Goal: Task Accomplishment & Management: Use online tool/utility

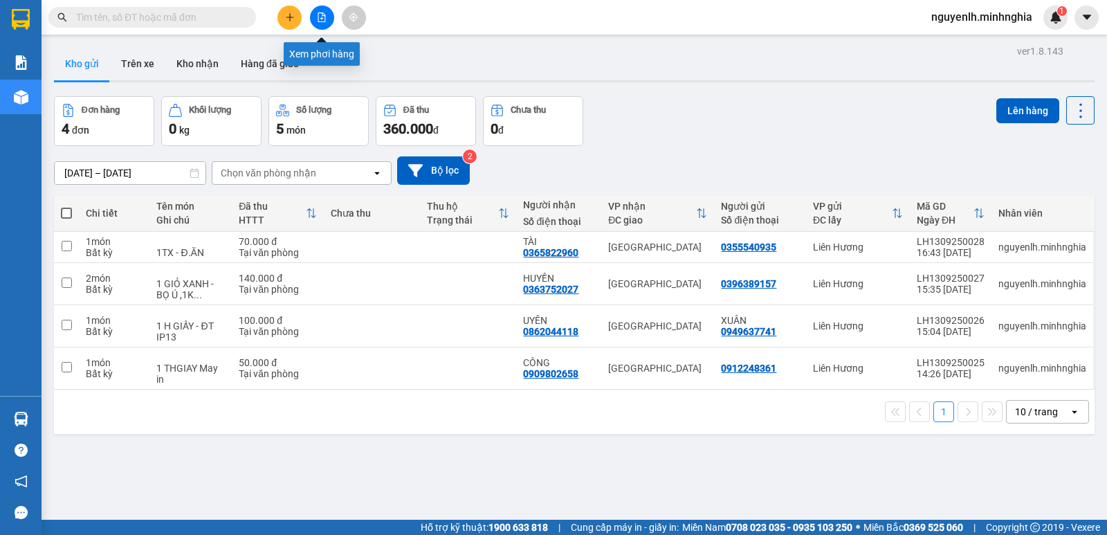
click at [320, 23] on button at bounding box center [322, 18] width 24 height 24
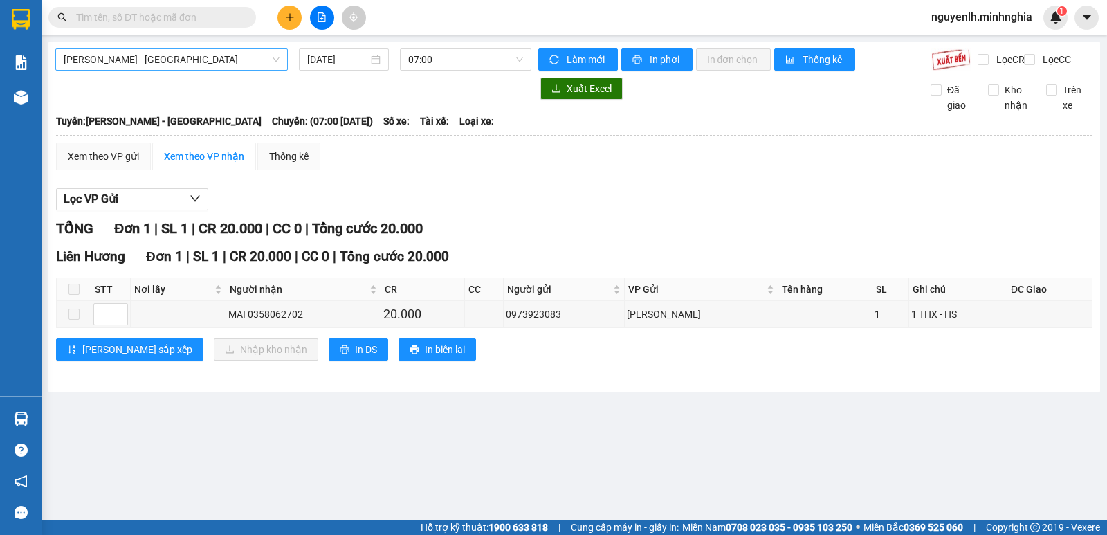
click at [225, 58] on span "[PERSON_NAME] - [GEOGRAPHIC_DATA]" at bounding box center [172, 59] width 216 height 21
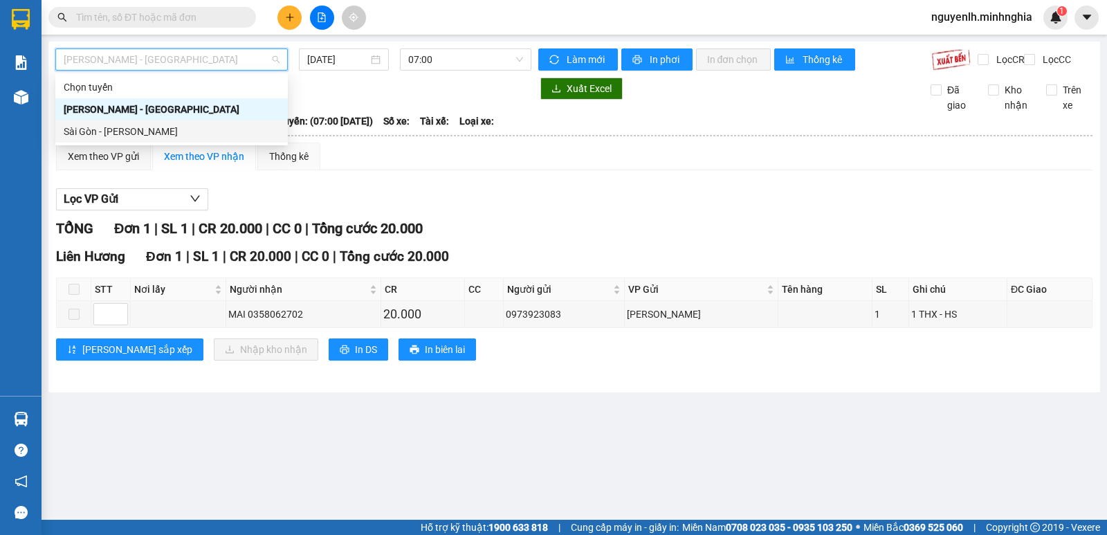
click at [163, 134] on div "Sài Gòn - [PERSON_NAME]" at bounding box center [172, 131] width 216 height 15
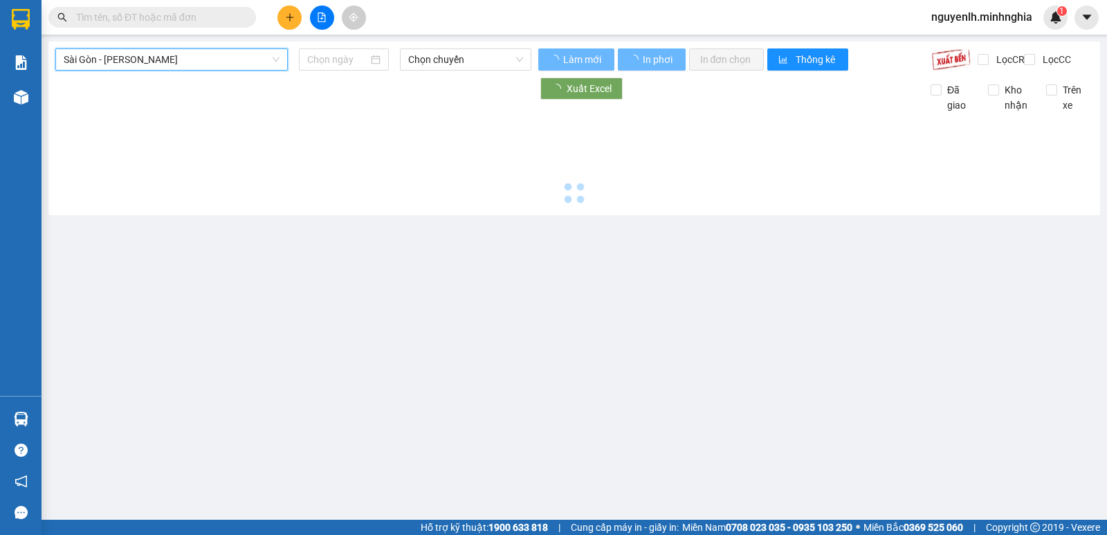
type input "[DATE]"
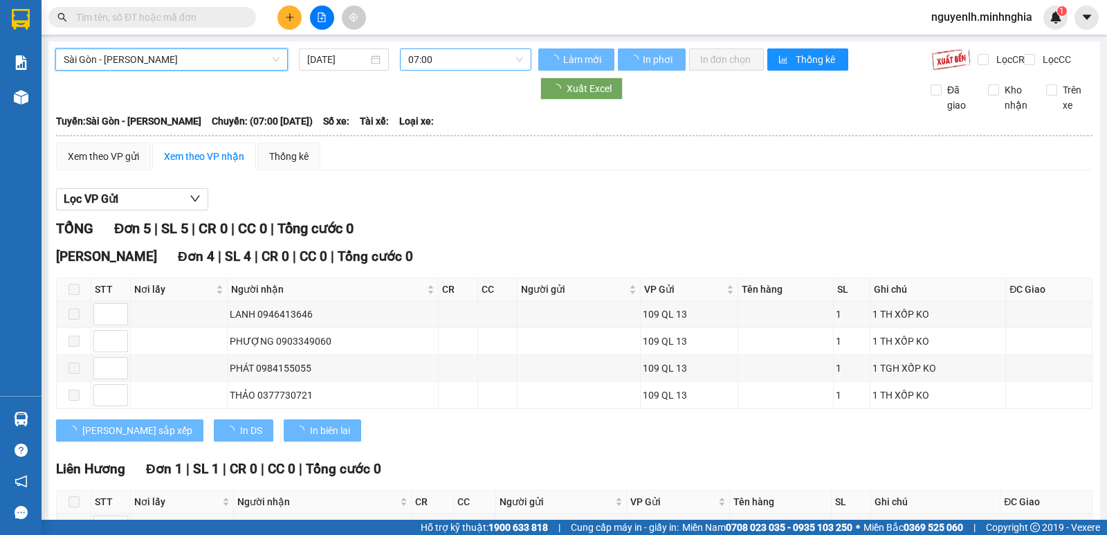
click at [462, 65] on span "07:00" at bounding box center [465, 59] width 114 height 21
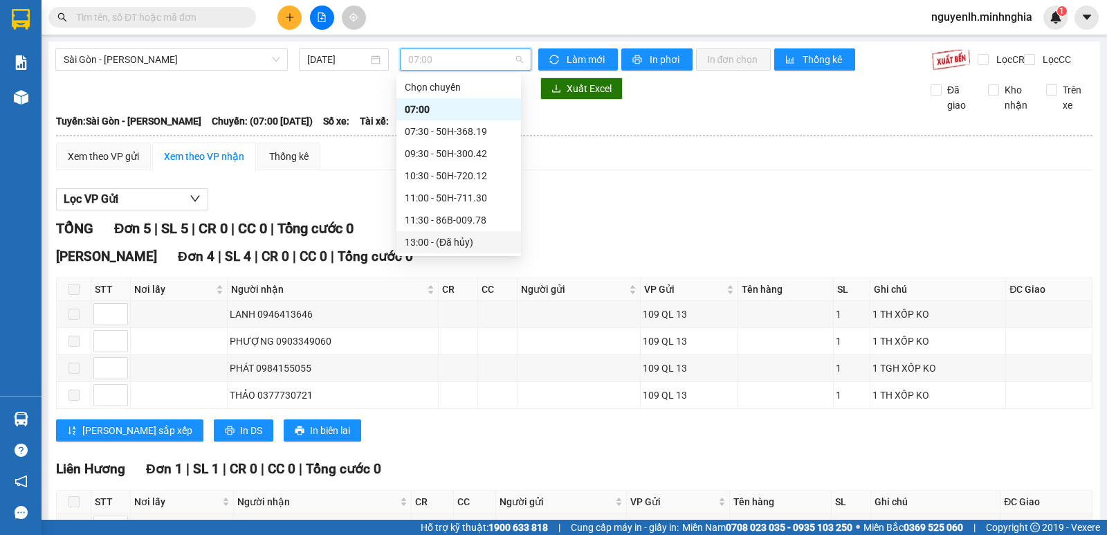
scroll to position [69, 0]
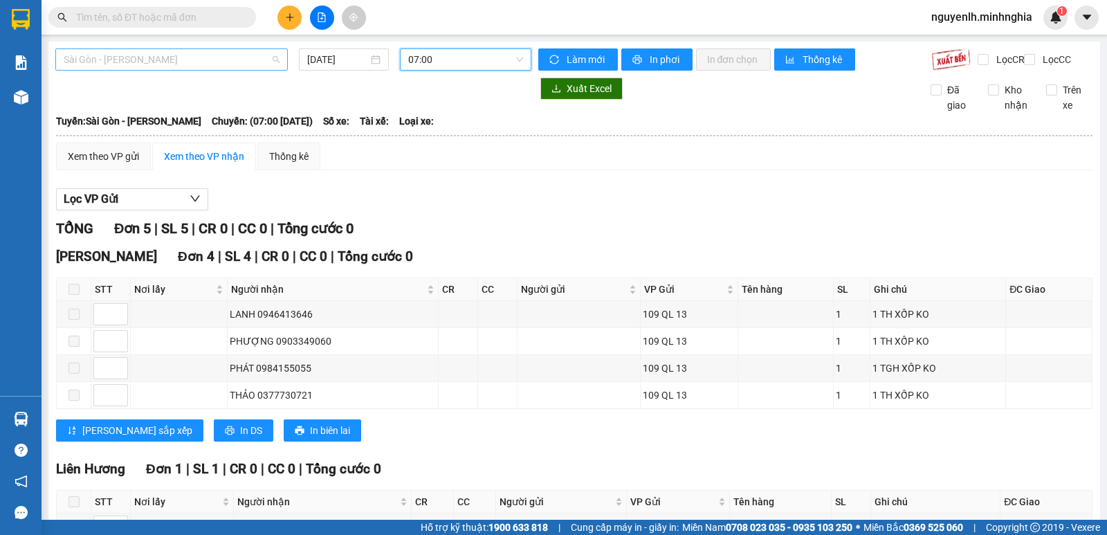
click at [178, 62] on span "Sài Gòn - [PERSON_NAME]" at bounding box center [172, 59] width 216 height 21
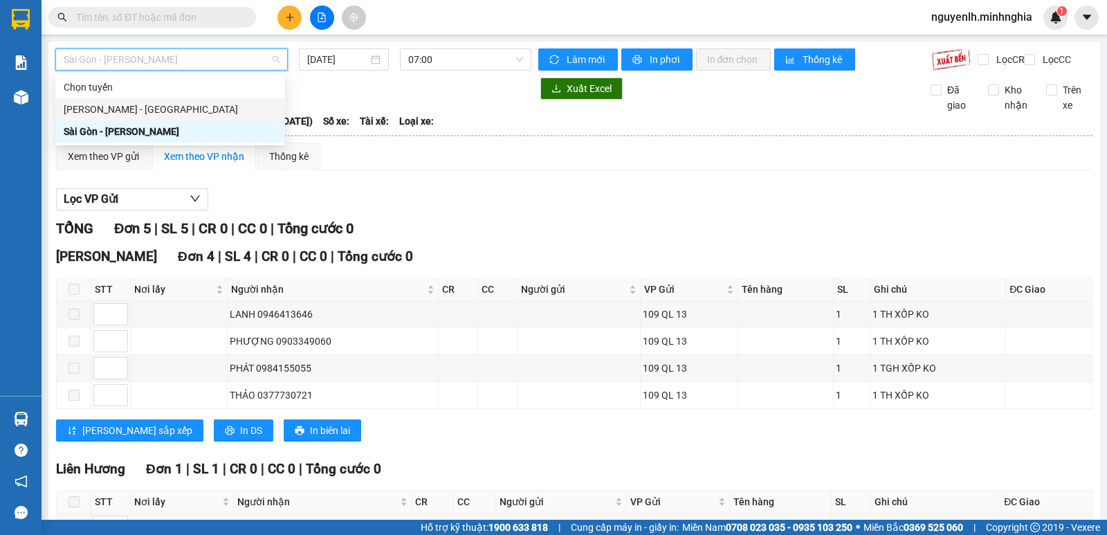
click at [160, 107] on div "[PERSON_NAME] - [GEOGRAPHIC_DATA]" at bounding box center [170, 109] width 213 height 15
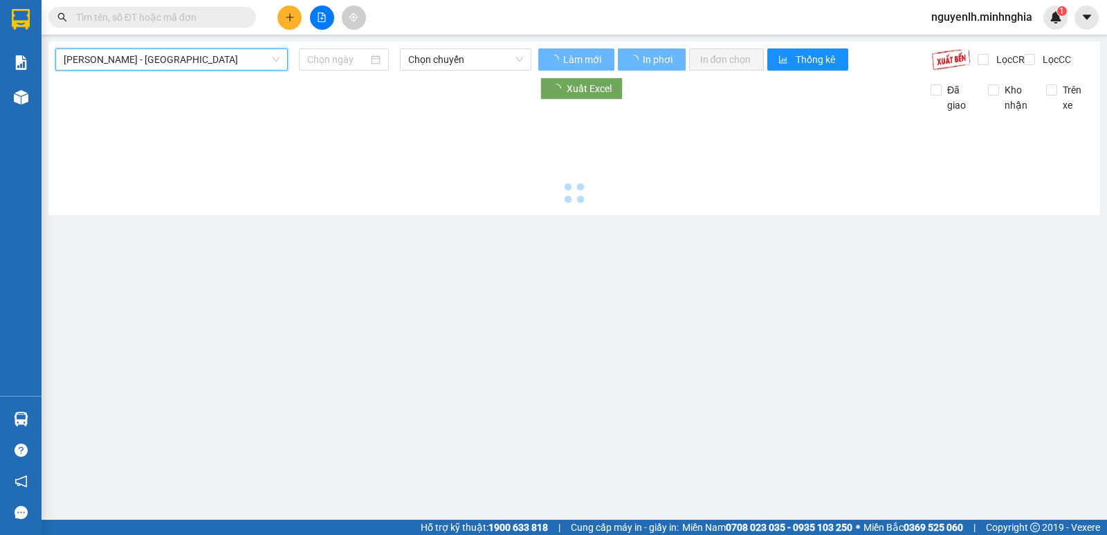
type input "[DATE]"
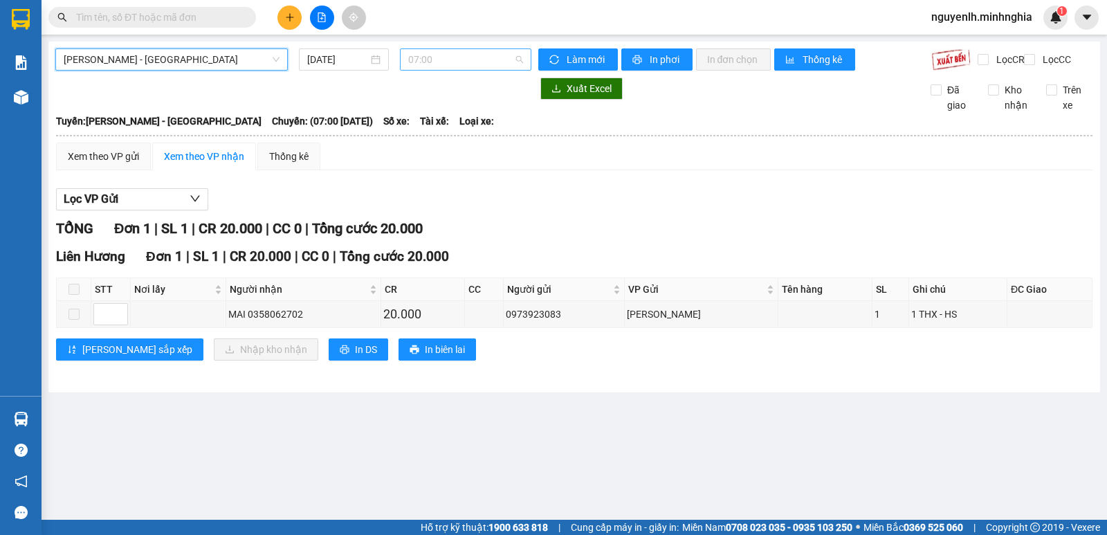
click at [465, 63] on span "07:00" at bounding box center [465, 59] width 114 height 21
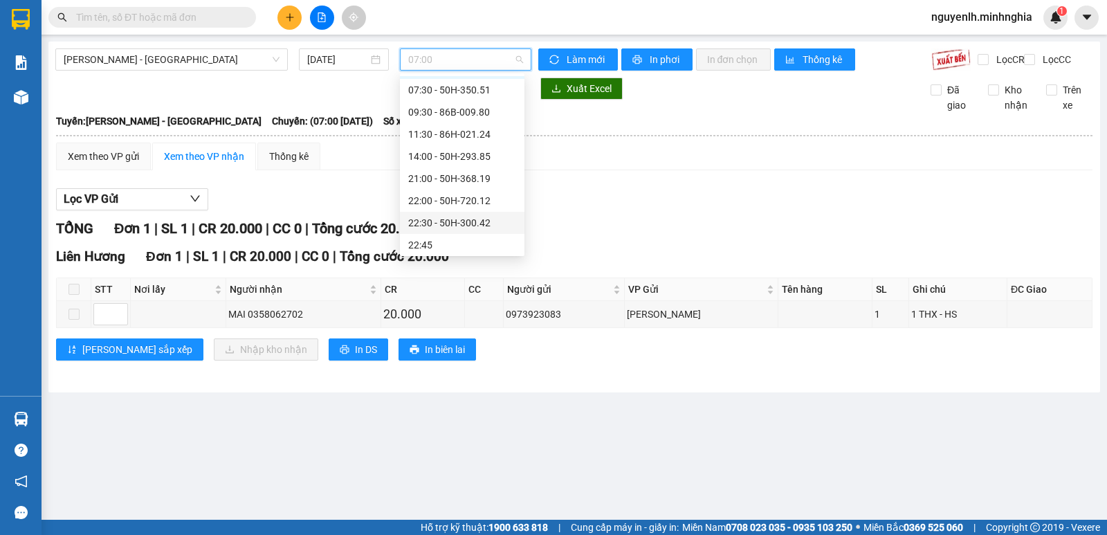
scroll to position [111, 0]
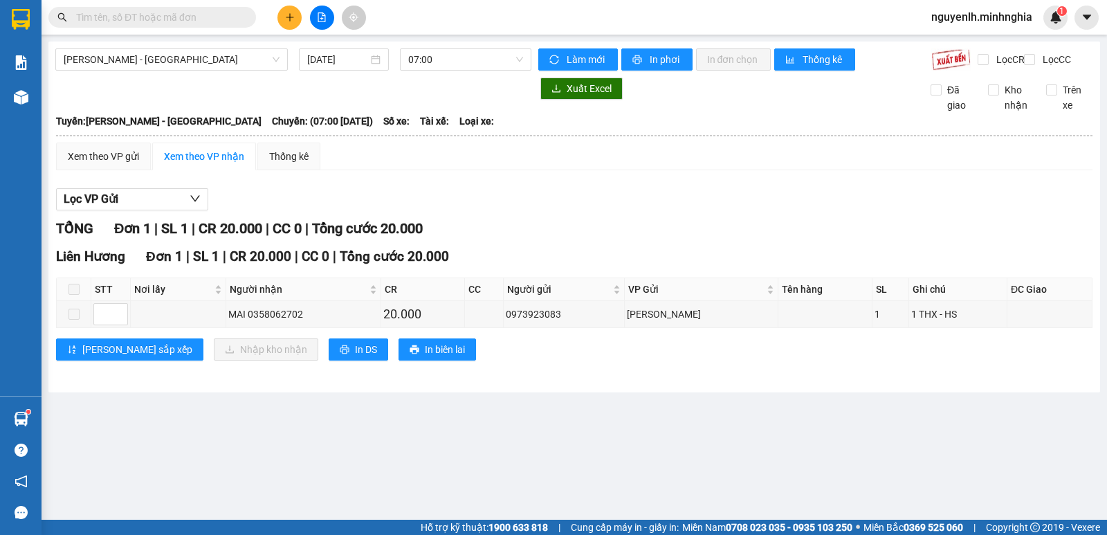
click at [239, 15] on input "text" at bounding box center [157, 17] width 163 height 15
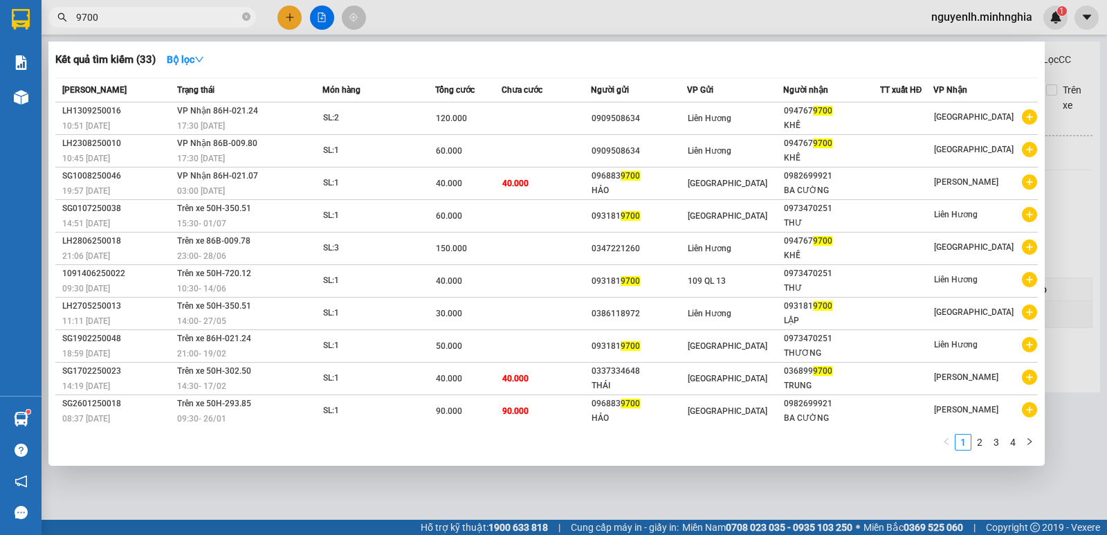
type input "9700"
